Goal: Transaction & Acquisition: Book appointment/travel/reservation

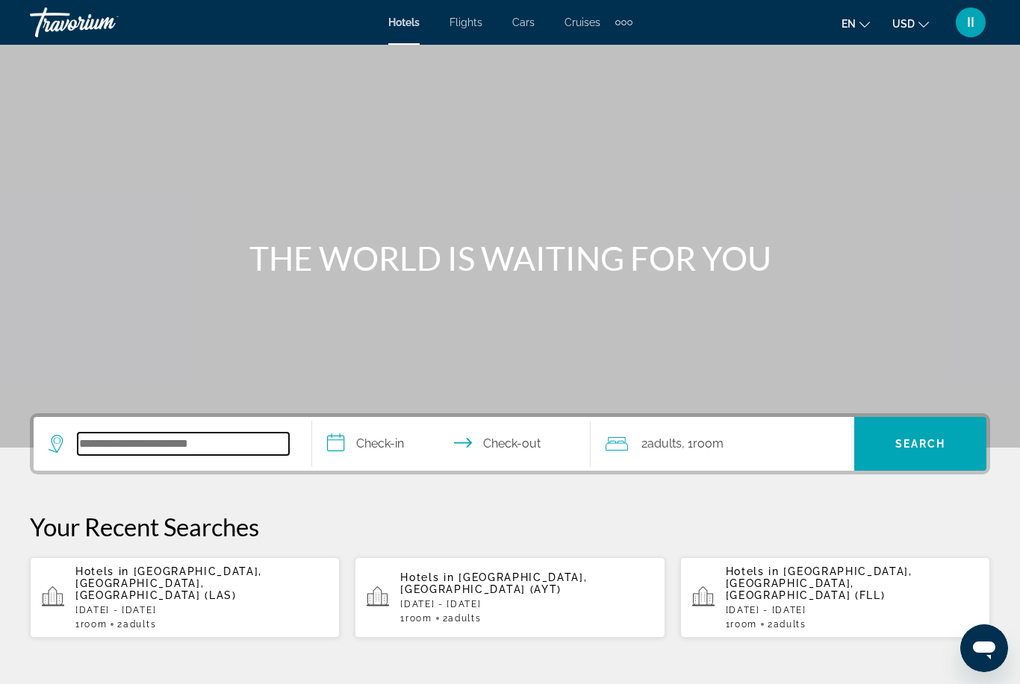
drag, startPoint x: 172, startPoint y: 443, endPoint x: 172, endPoint y: 78, distance: 365.0
click at [172, 443] on input "Search hotel destination" at bounding box center [183, 444] width 211 height 22
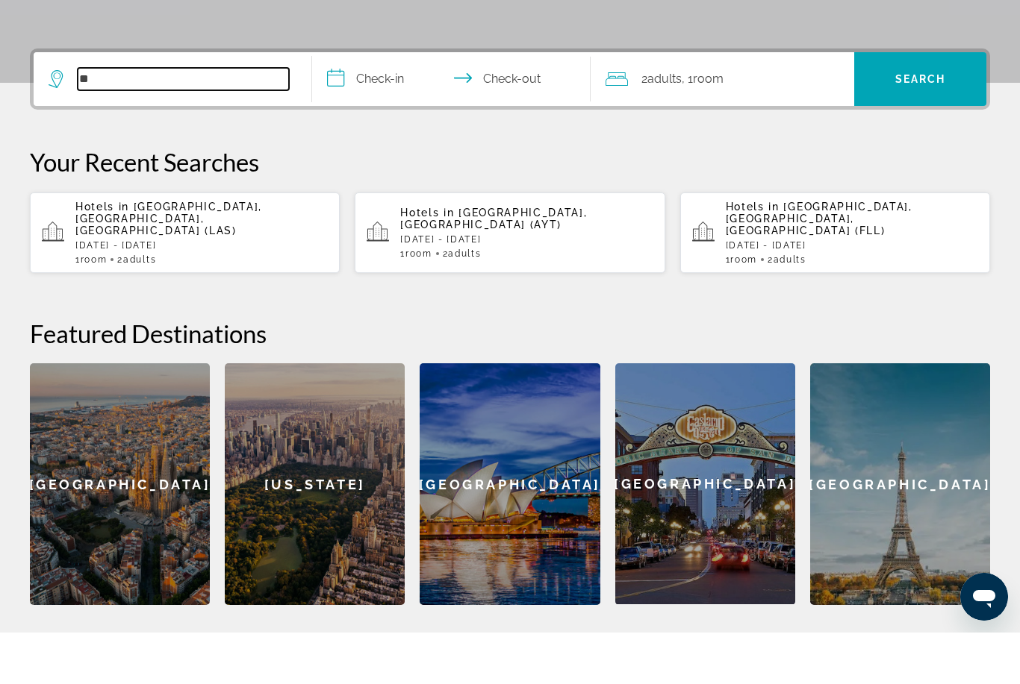
type input "*"
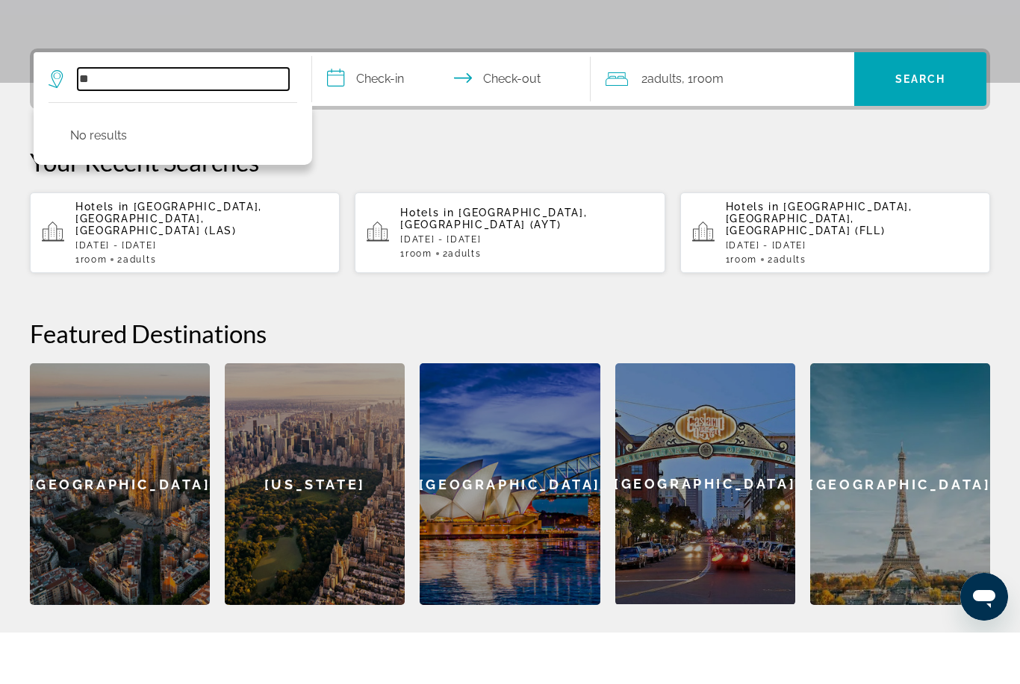
type input "*"
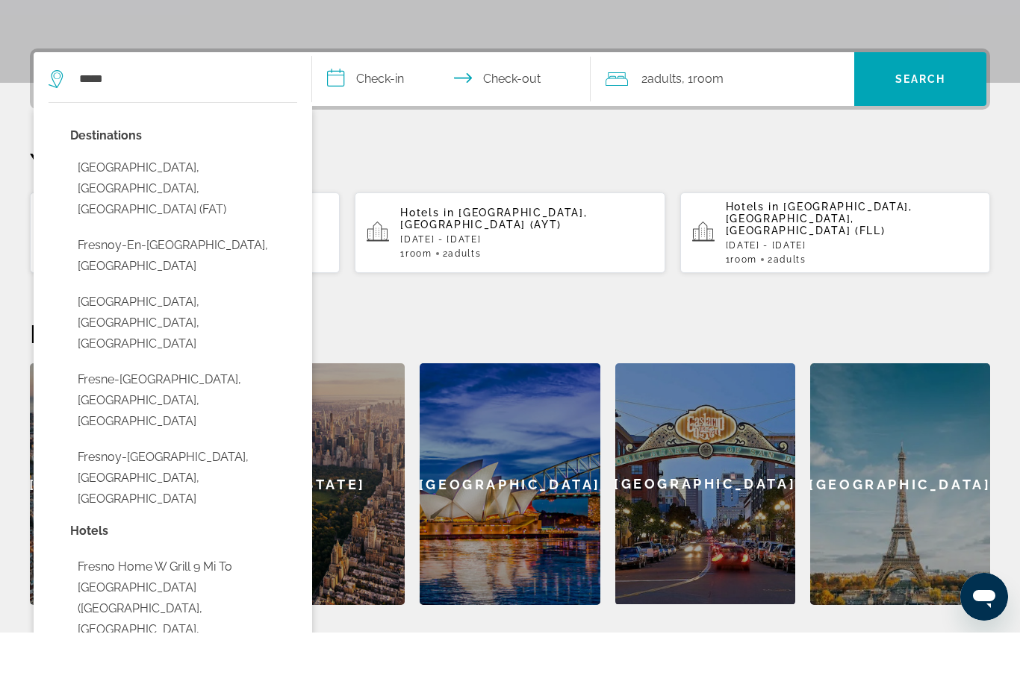
drag, startPoint x: 140, startPoint y: 271, endPoint x: -1, endPoint y: -366, distance: 651.9
click at [0, 0] on html "**********" at bounding box center [510, 29] width 1020 height 684
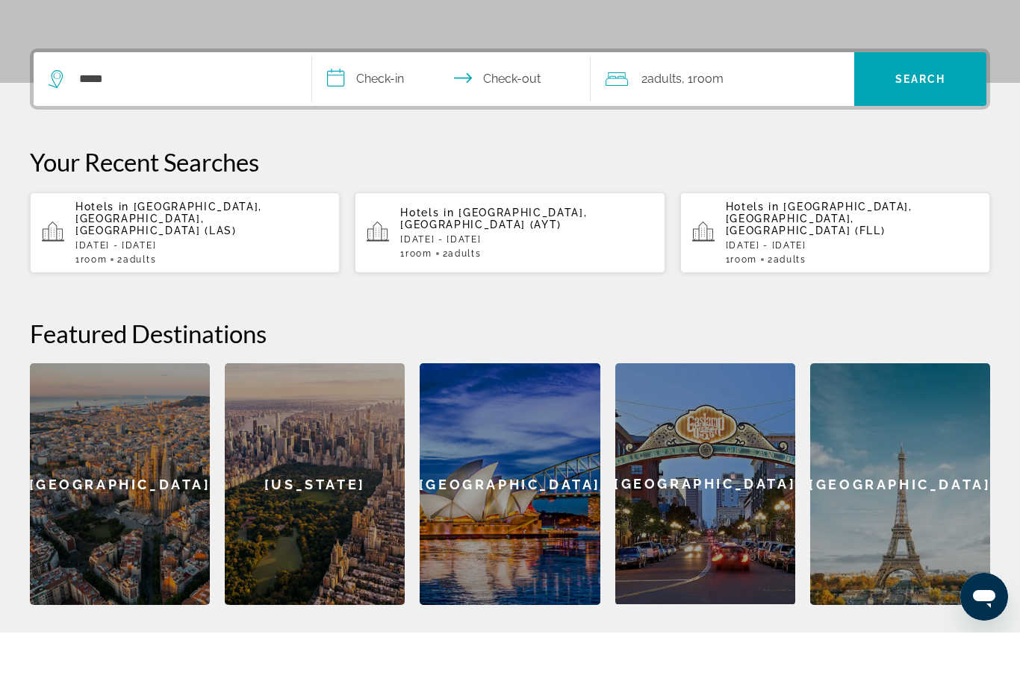
scroll to position [365, 0]
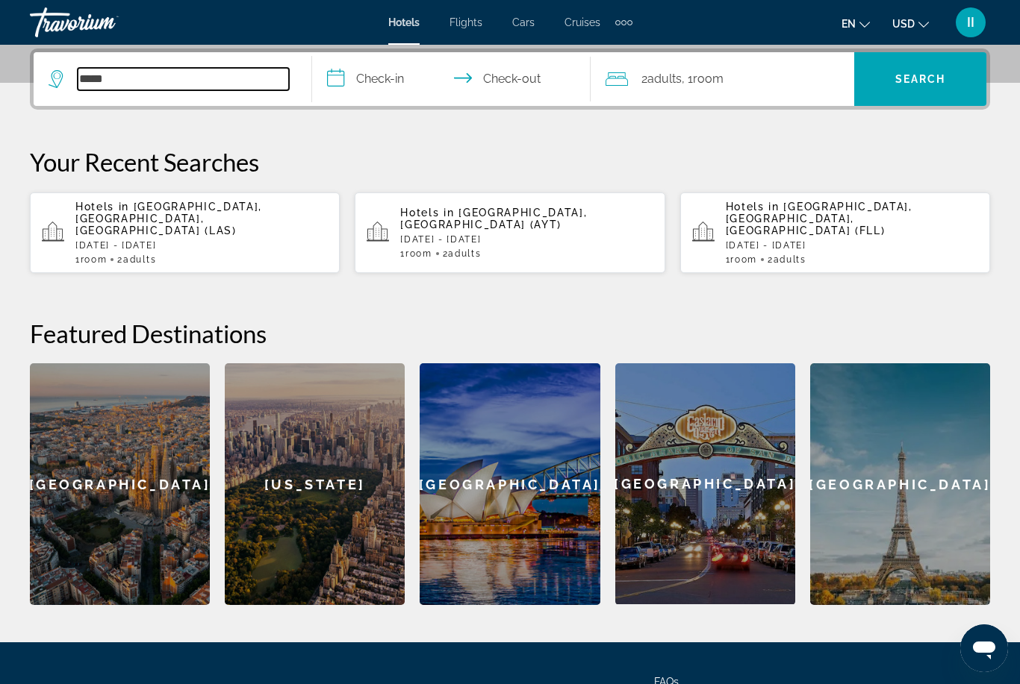
click at [152, 78] on input "*****" at bounding box center [183, 79] width 211 height 22
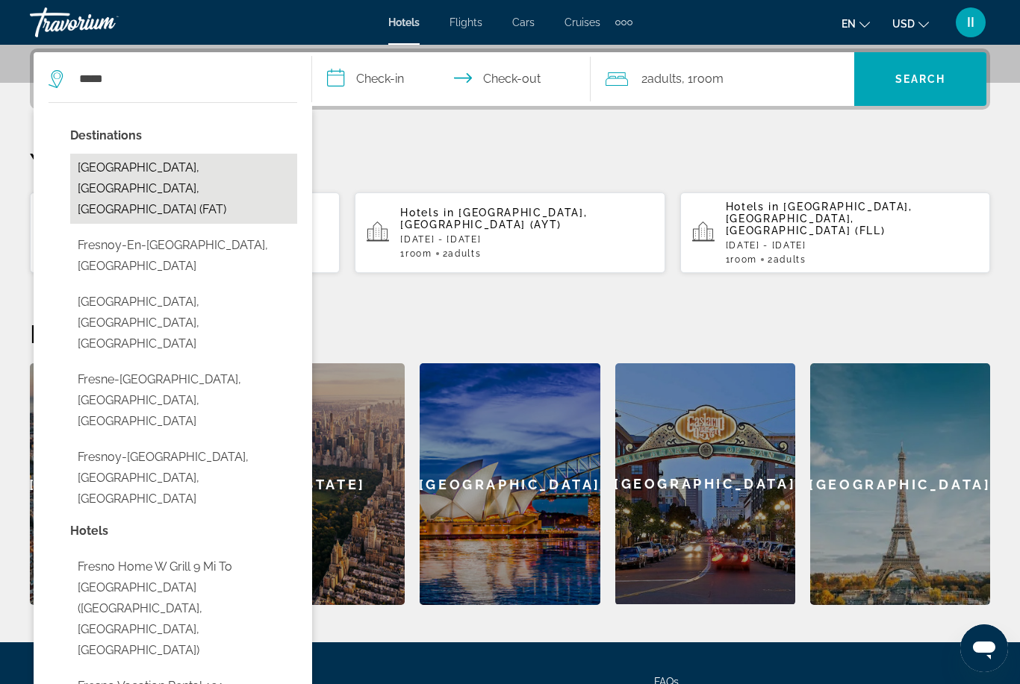
click at [158, 166] on button "[GEOGRAPHIC_DATA], [GEOGRAPHIC_DATA], [GEOGRAPHIC_DATA] (FAT)" at bounding box center [183, 189] width 227 height 70
type input "**********"
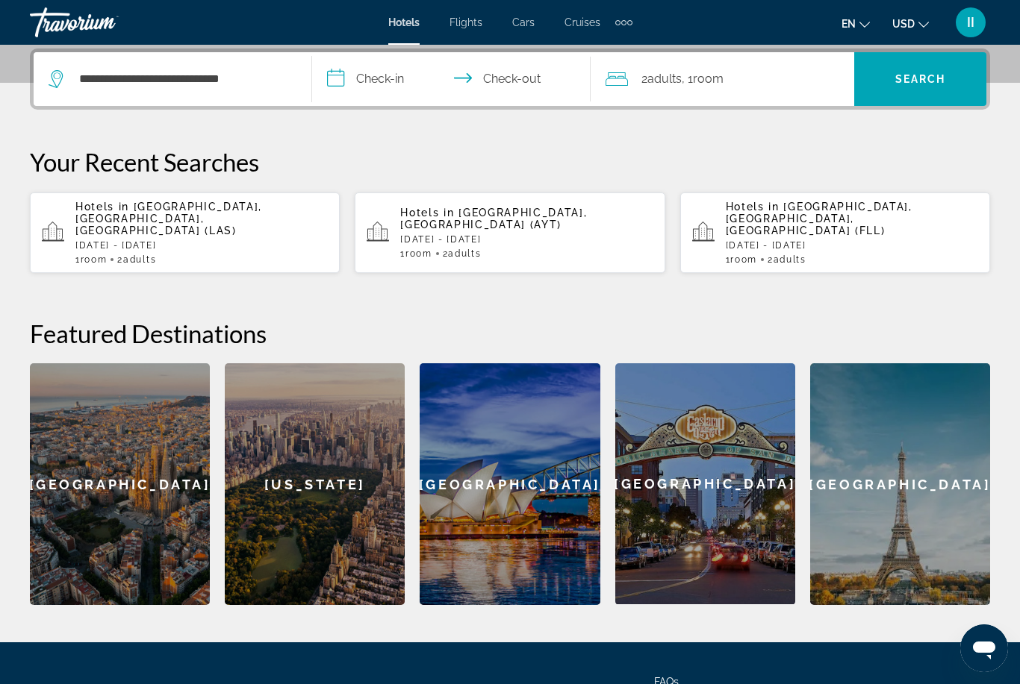
click at [372, 75] on input "**********" at bounding box center [454, 81] width 284 height 58
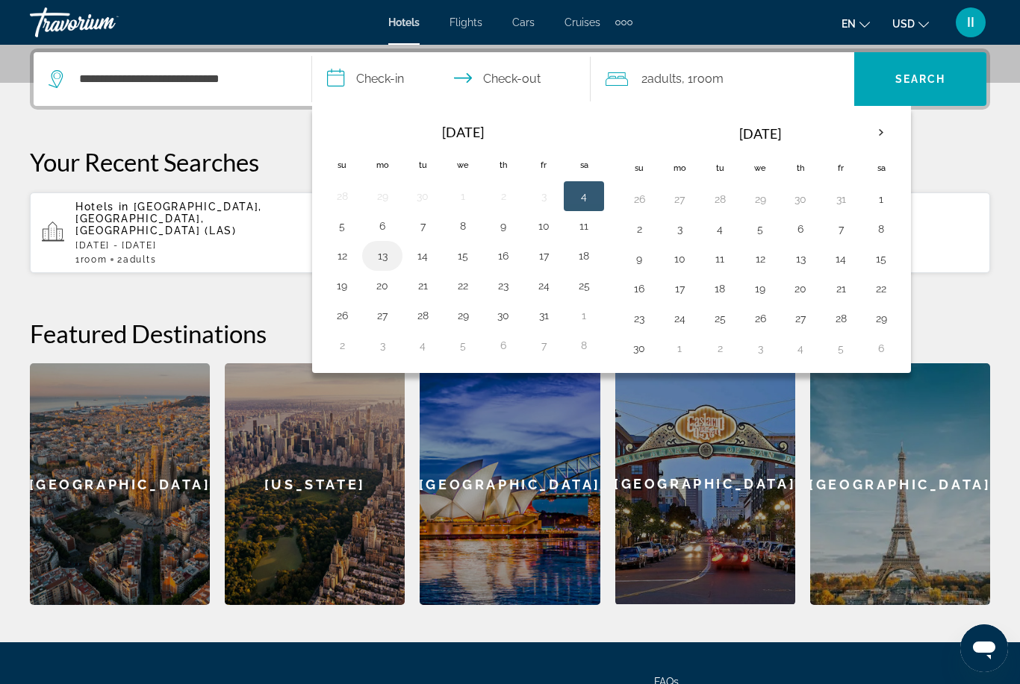
click at [383, 260] on button "13" at bounding box center [382, 256] width 24 height 21
click at [551, 252] on button "17" at bounding box center [543, 256] width 24 height 21
type input "**********"
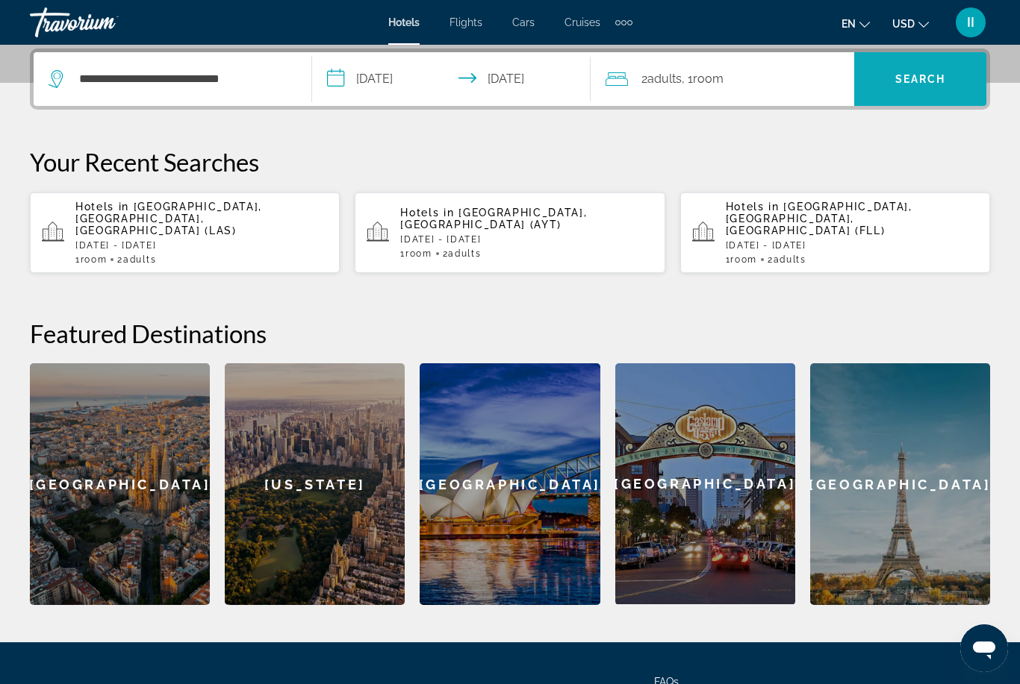
click at [883, 60] on span "Search" at bounding box center [920, 79] width 132 height 54
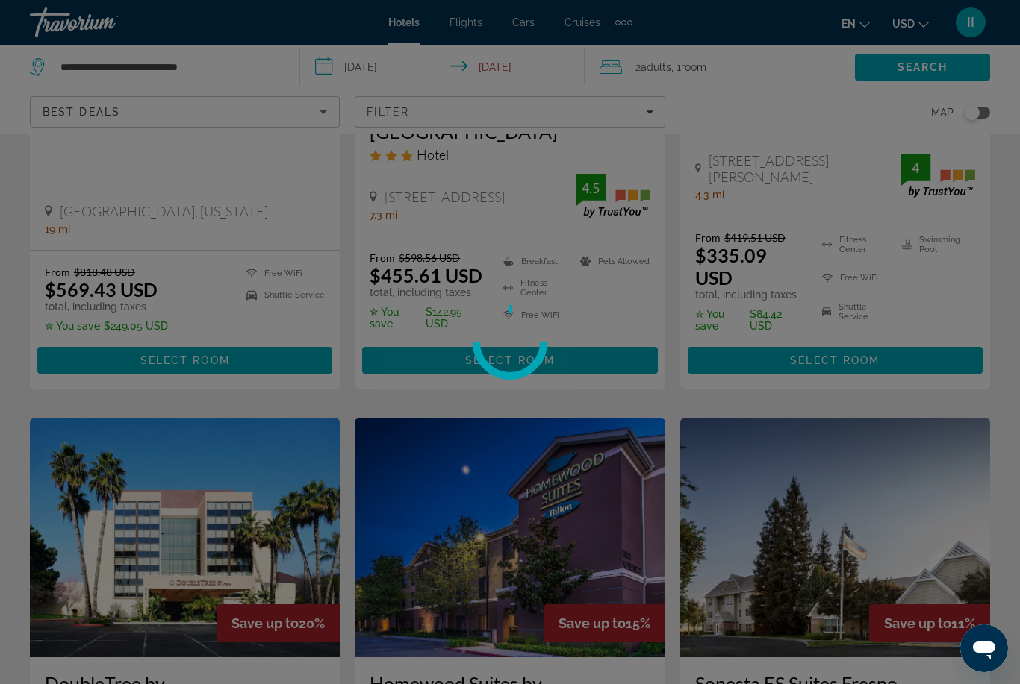
scroll to position [48, 0]
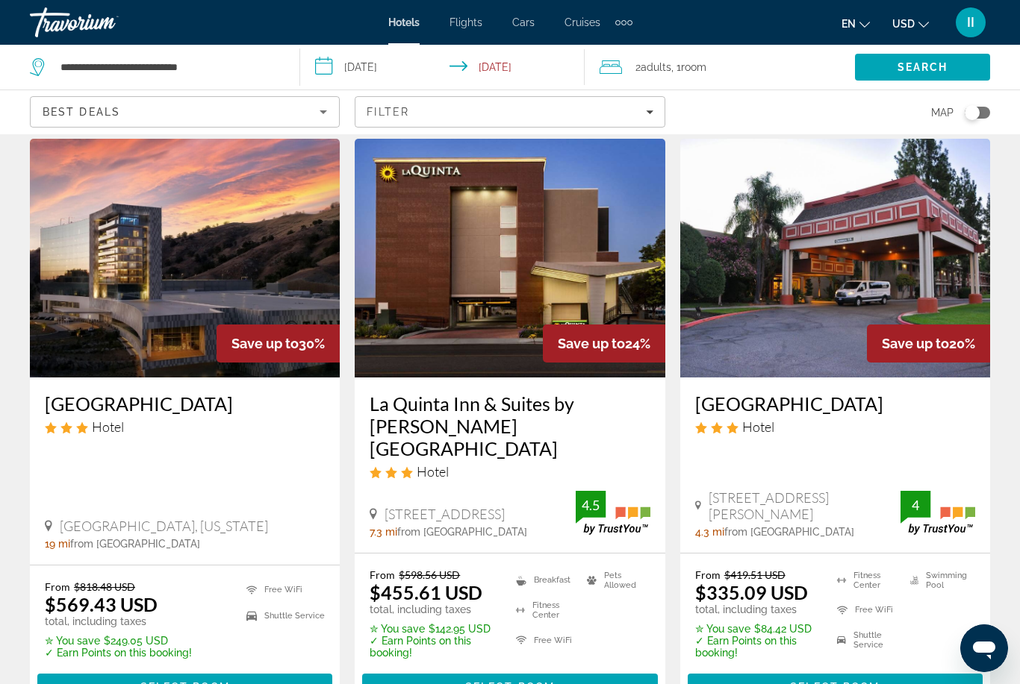
click at [443, 81] on input "**********" at bounding box center [445, 69] width 291 height 49
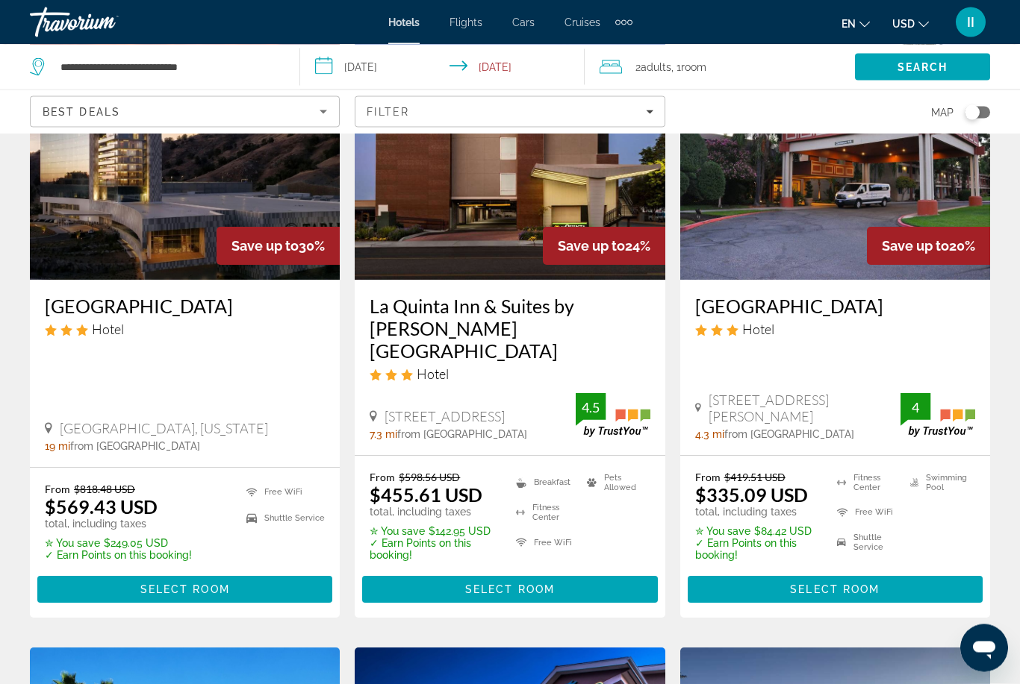
scroll to position [146, 0]
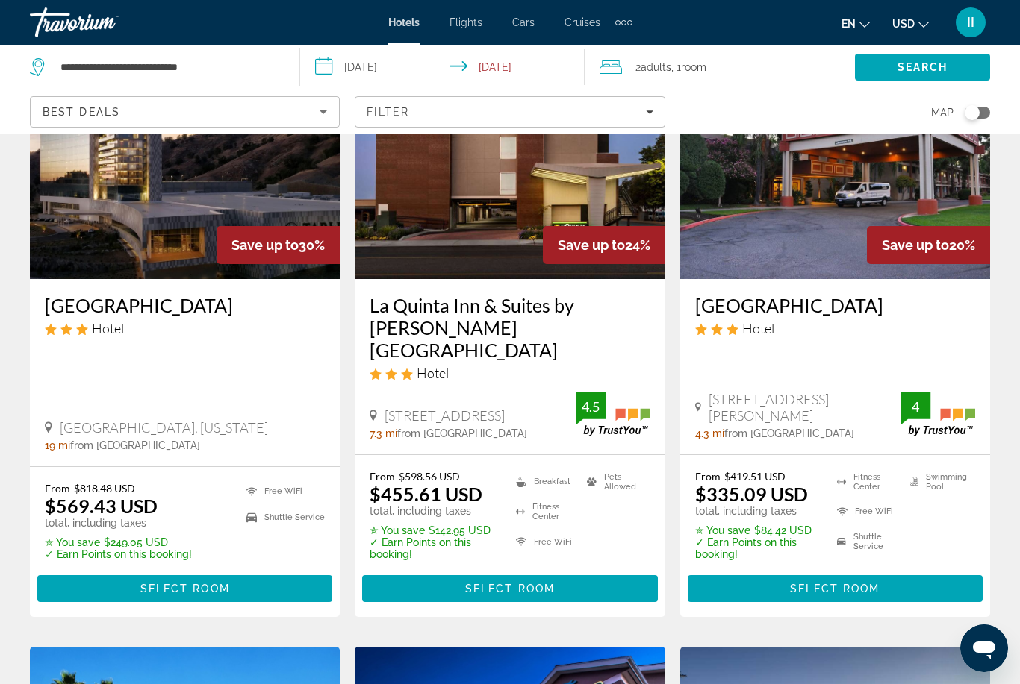
drag, startPoint x: 34, startPoint y: 305, endPoint x: 9, endPoint y: 299, distance: 25.5
click at [70, 299] on div "[GEOGRAPHIC_DATA] Hotel [GEOGRAPHIC_DATA], [US_STATE][GEOGRAPHIC_DATA] mi from …" at bounding box center [185, 372] width 310 height 187
drag, startPoint x: 37, startPoint y: 291, endPoint x: 311, endPoint y: 294, distance: 273.9
click at [311, 296] on div "[GEOGRAPHIC_DATA] Hotel [GEOGRAPHIC_DATA], [US_STATE][GEOGRAPHIC_DATA] mi from …" at bounding box center [185, 372] width 310 height 187
copy h3 "[GEOGRAPHIC_DATA]"
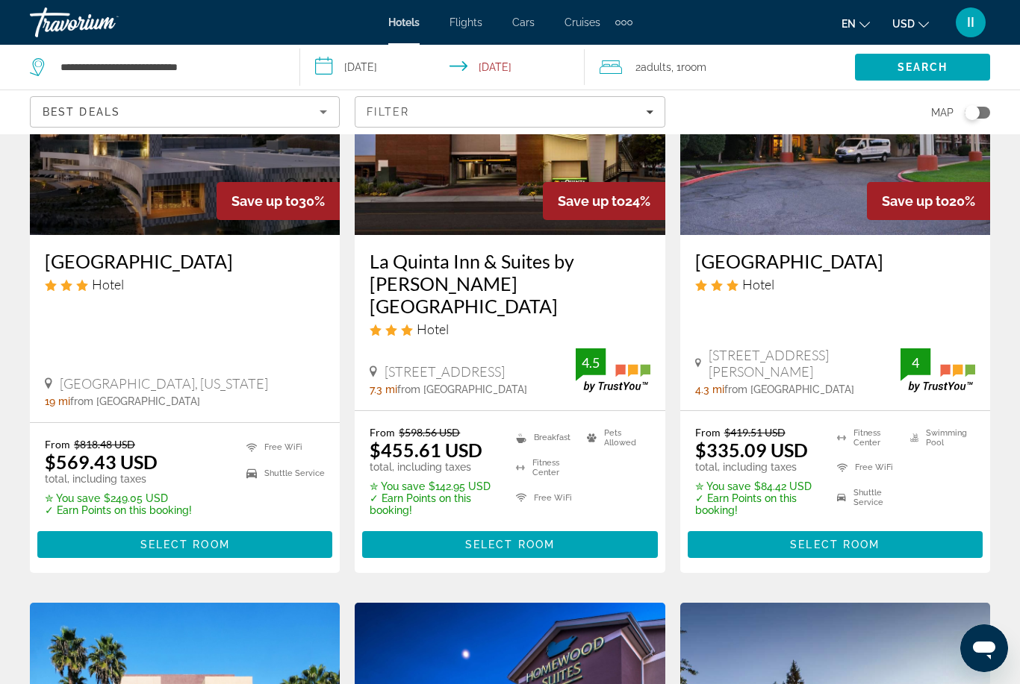
scroll to position [194, 0]
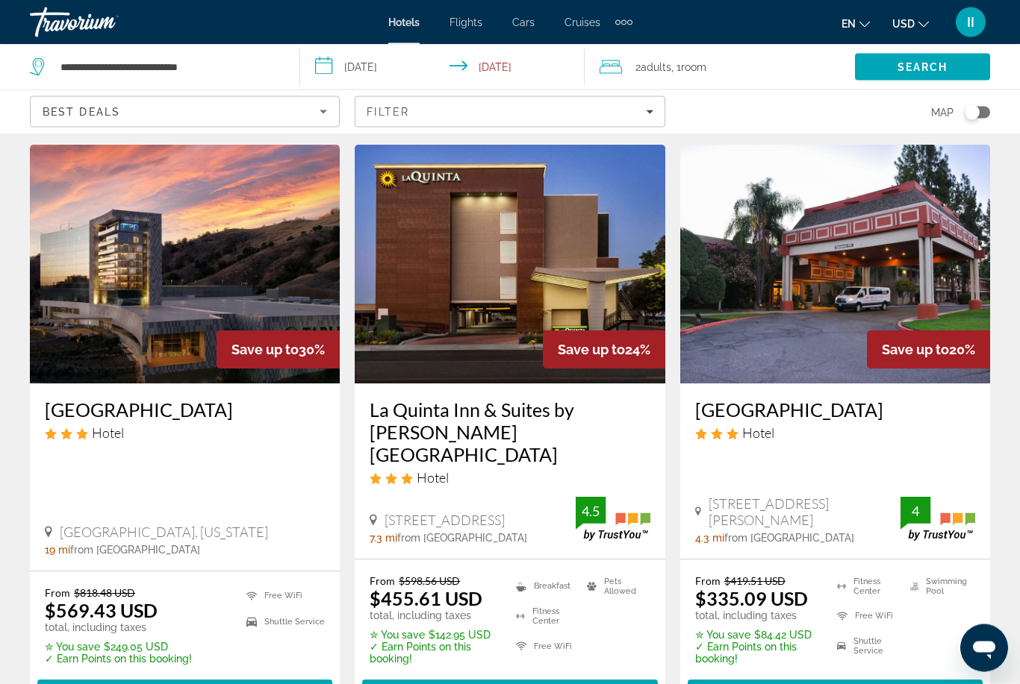
scroll to position [41, 0]
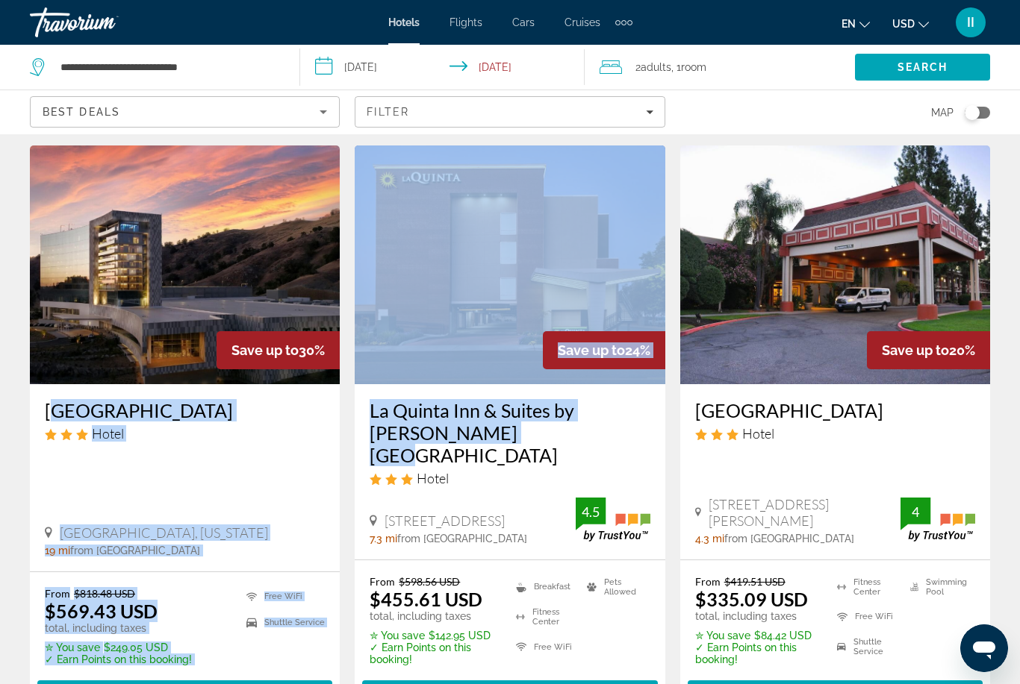
drag, startPoint x: 366, startPoint y: 396, endPoint x: 541, endPoint y: 434, distance: 178.6
click at [541, 434] on div "La Quinta Inn & Suites by [PERSON_NAME] [GEOGRAPHIC_DATA] Hotel [STREET_ADDRESS…" at bounding box center [510, 471] width 310 height 175
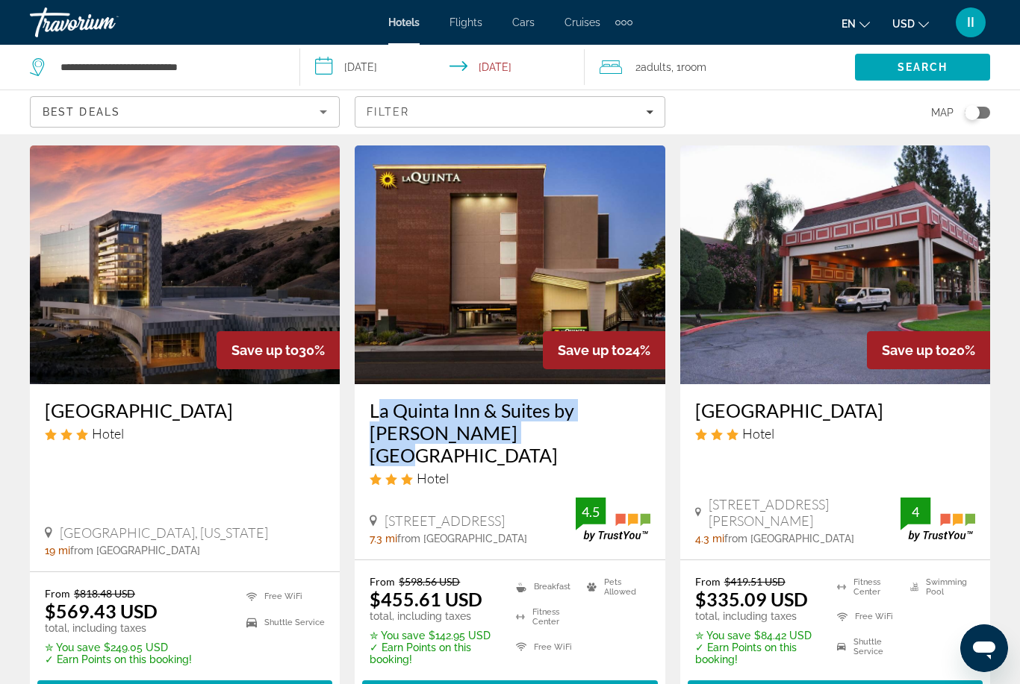
drag, startPoint x: 361, startPoint y: 395, endPoint x: 551, endPoint y: 428, distance: 192.4
click at [551, 428] on div "La Quinta Inn & Suites by [PERSON_NAME] [GEOGRAPHIC_DATA] Hotel [STREET_ADDRESS…" at bounding box center [510, 471] width 310 height 175
copy h3 "La Quinta Inn & Suites by [PERSON_NAME] [GEOGRAPHIC_DATA]"
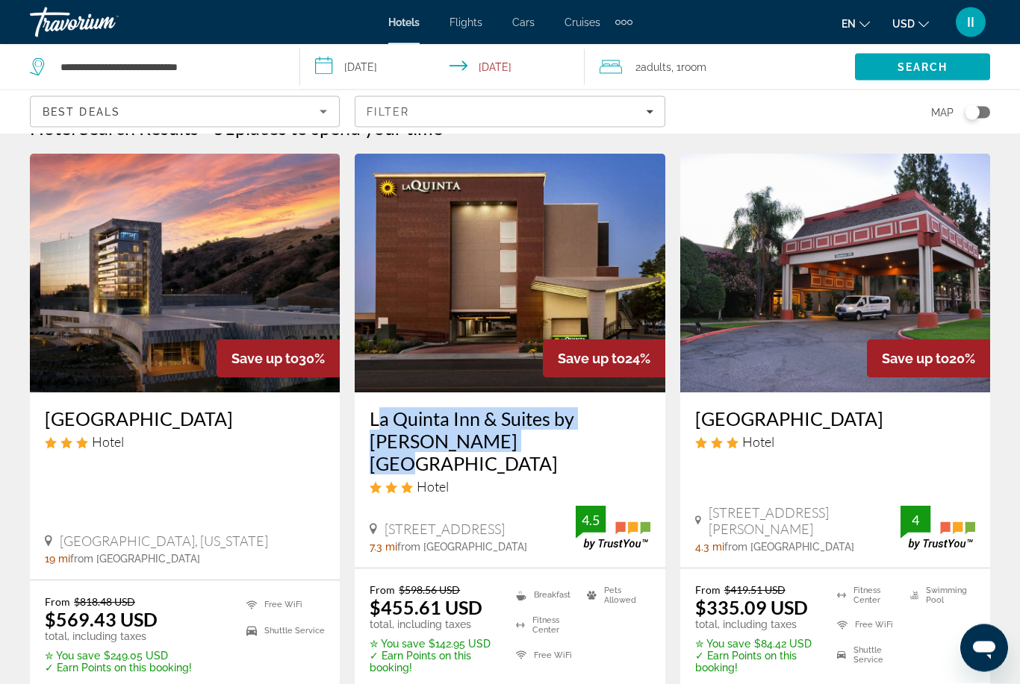
scroll to position [34, 0]
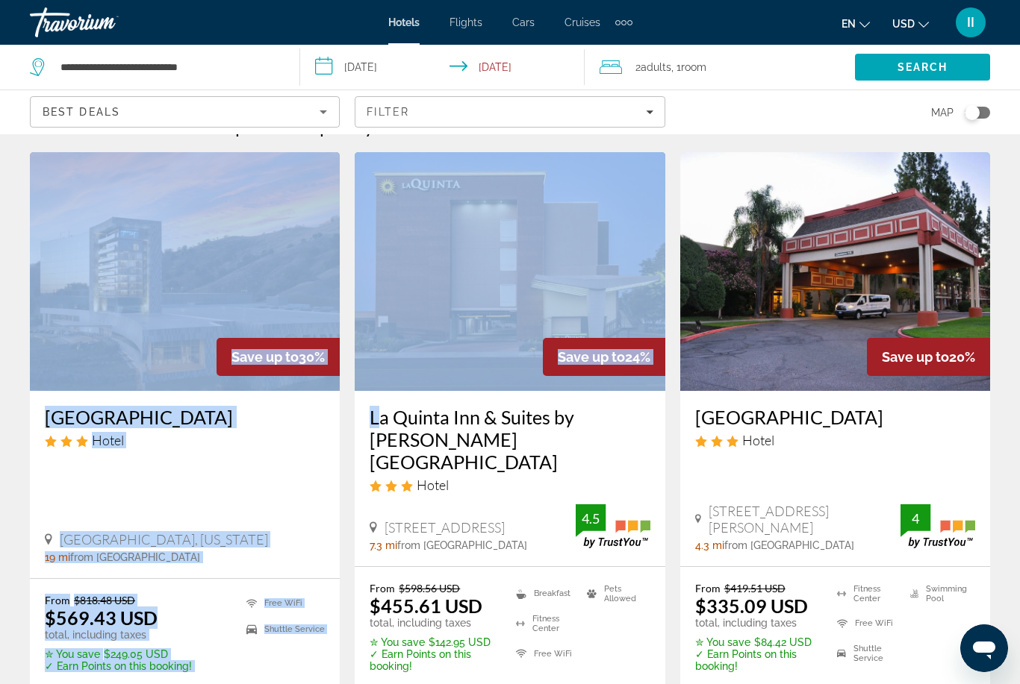
drag, startPoint x: 35, startPoint y: 400, endPoint x: 102, endPoint y: 366, distance: 74.4
click at [105, 369] on div "Save up to 30% [GEOGRAPHIC_DATA] Hotel [GEOGRAPHIC_DATA], [US_STATE][GEOGRAPHIC…" at bounding box center [185, 365] width 310 height 426
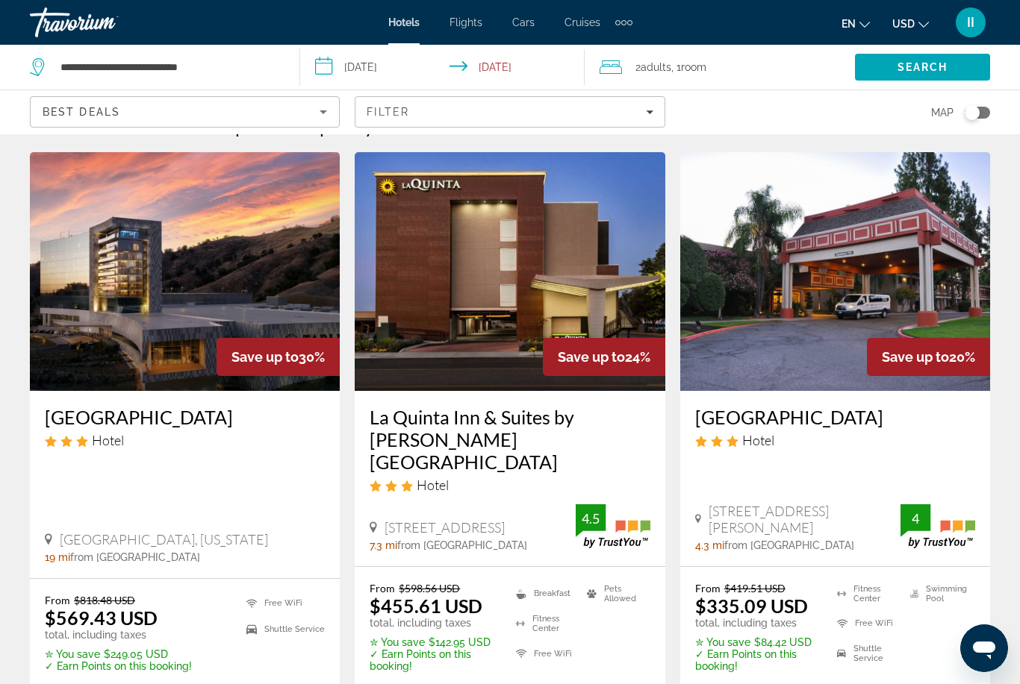
drag, startPoint x: 36, startPoint y: 397, endPoint x: 308, endPoint y: 416, distance: 273.1
click at [301, 424] on div "[GEOGRAPHIC_DATA] Hotel [GEOGRAPHIC_DATA], [US_STATE][GEOGRAPHIC_DATA] mi from …" at bounding box center [185, 484] width 310 height 187
copy h3 "[GEOGRAPHIC_DATA]"
